Goal: Task Accomplishment & Management: Manage account settings

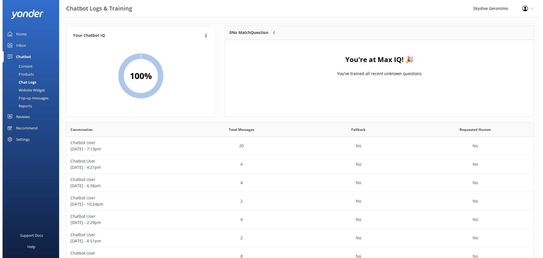
scroll to position [194, 463]
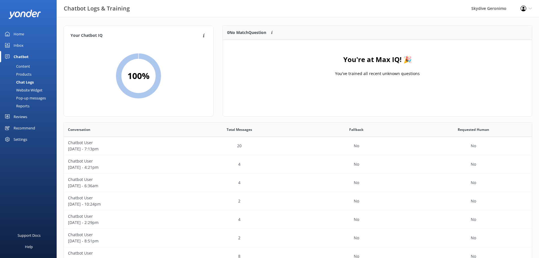
click at [25, 47] on link "Inbox" at bounding box center [28, 45] width 57 height 11
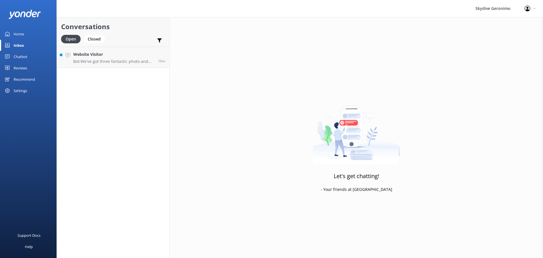
click at [109, 46] on div "Open Closed Important Converted Assigned to me Unassigned" at bounding box center [113, 42] width 104 height 14
click at [119, 59] on p "Bot: We've got three fantastic photo and video packages to capture your skydive…" at bounding box center [113, 61] width 81 height 5
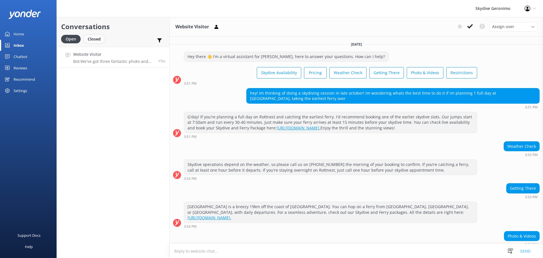
click at [101, 36] on div "Closed" at bounding box center [94, 39] width 22 height 8
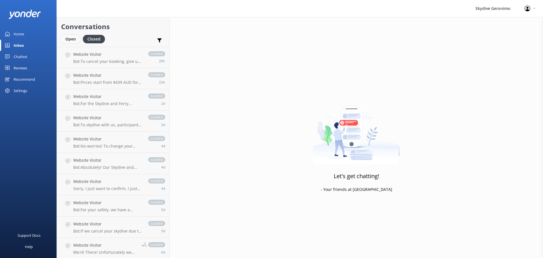
click at [75, 39] on div "Open" at bounding box center [70, 39] width 19 height 8
